Goal: Communication & Community: Answer question/provide support

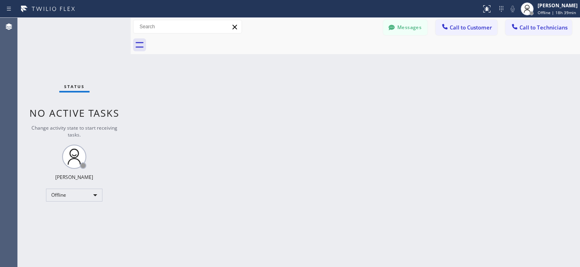
click at [392, 19] on div "Messages Call to Customer Call to Technicians Outbound call Location Search loc…" at bounding box center [355, 27] width 449 height 18
click at [398, 23] on button "Messages" at bounding box center [405, 27] width 44 height 15
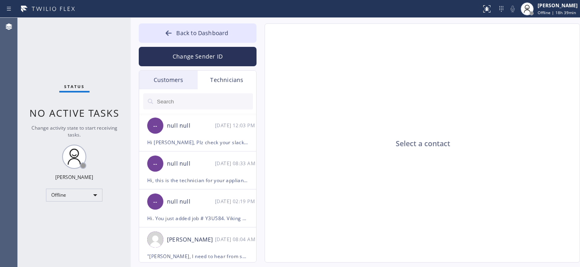
click at [169, 80] on div "Customers" at bounding box center [168, 80] width 58 height 19
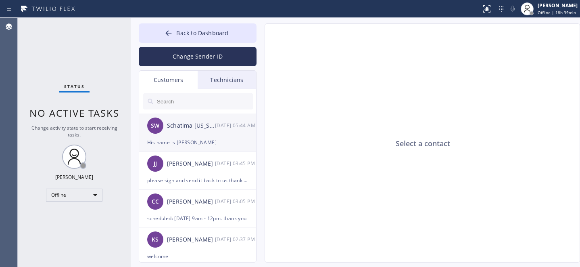
click at [200, 135] on div "SW Schatima [US_STATE] [DATE] 05:44 AM" at bounding box center [198, 125] width 118 height 24
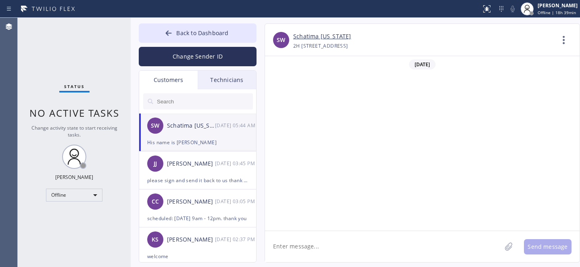
scroll to position [246, 0]
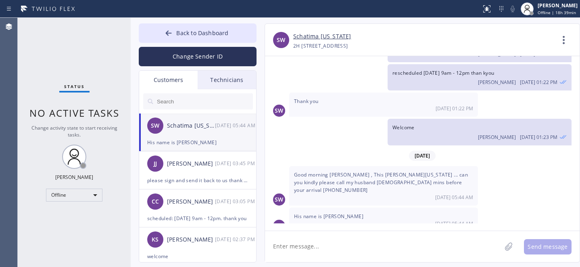
click at [319, 243] on textarea at bounding box center [383, 246] width 236 height 31
type textarea "tech will call"
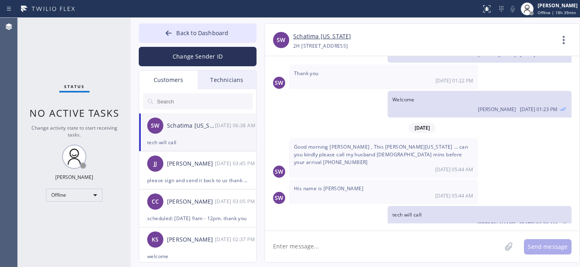
click at [308, 37] on link "Schatima [US_STATE]" at bounding box center [322, 36] width 58 height 9
click at [184, 99] on input "text" at bounding box center [204, 101] width 97 height 16
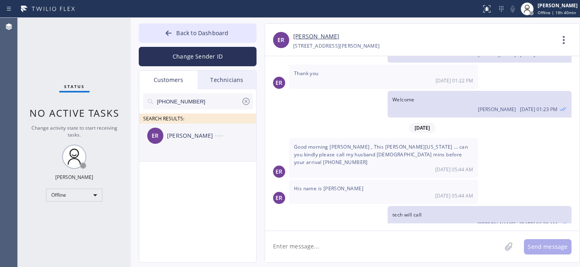
click at [188, 143] on div "ER [PERSON_NAME] --:--" at bounding box center [198, 135] width 118 height 24
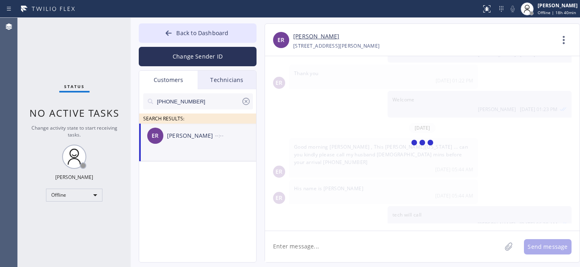
scroll to position [0, 0]
click at [214, 137] on div "[PERSON_NAME]" at bounding box center [191, 135] width 48 height 9
drag, startPoint x: 327, startPoint y: 235, endPoint x: 333, endPoint y: 232, distance: 6.9
click at [327, 235] on textarea at bounding box center [383, 246] width 236 height 31
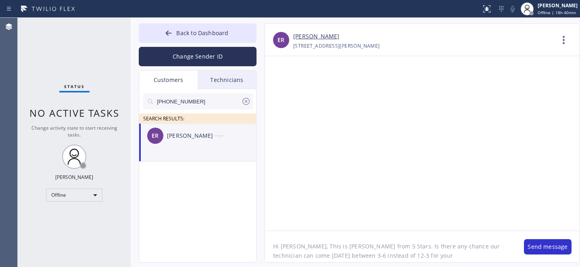
paste textarea "Viking"
click at [321, 257] on textarea "Hi [PERSON_NAME], This is [PERSON_NAME] from 5 Stars. Is there any chance our t…" at bounding box center [390, 246] width 251 height 31
type textarea "Hi [PERSON_NAME], This is [PERSON_NAME] from 5 Stars. Is there any chance our t…"
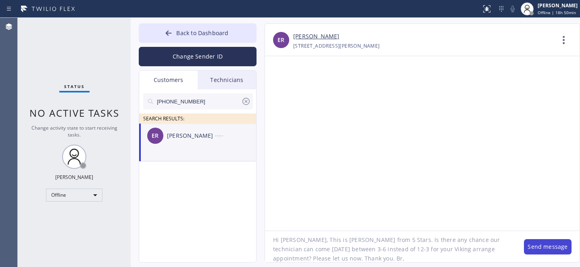
click at [543, 246] on button "Send message" at bounding box center [548, 246] width 48 height 15
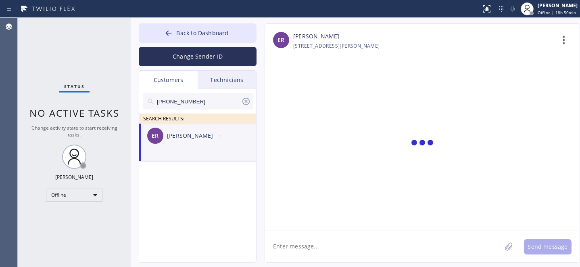
scroll to position [0, 0]
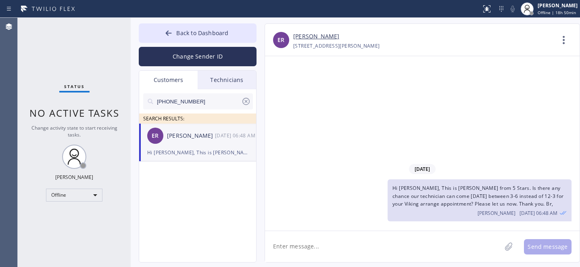
click at [251, 101] on div "[PHONE_NUMBER]" at bounding box center [198, 101] width 110 height 16
click at [196, 37] on button "Back to Dashboard" at bounding box center [198, 32] width 118 height 19
